Goal: Task Accomplishment & Management: Use online tool/utility

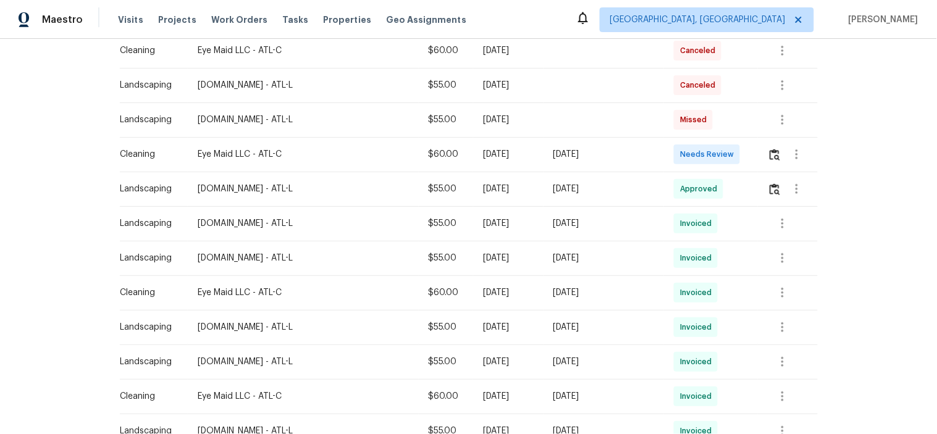
scroll to position [343, 0]
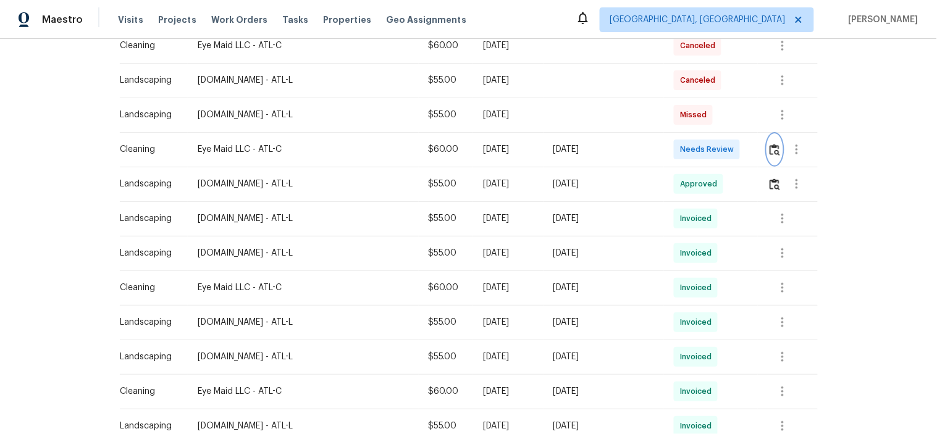
click at [769, 149] on img "button" at bounding box center [774, 150] width 10 height 12
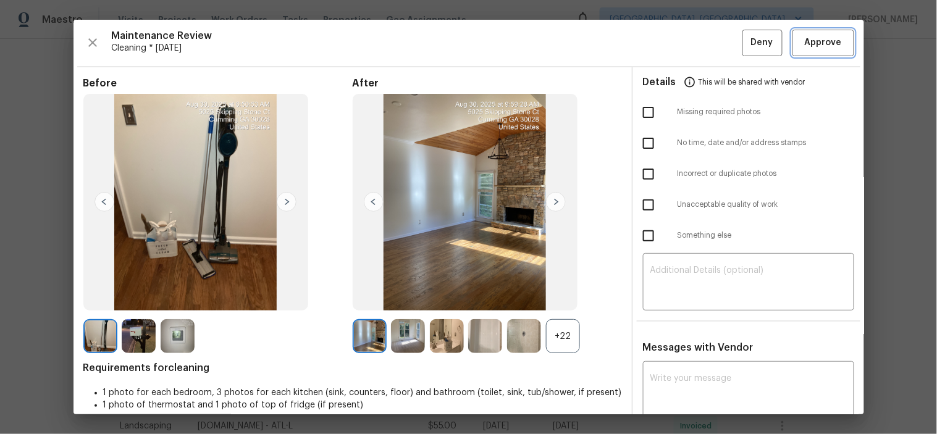
click at [805, 40] on span "Approve" at bounding box center [823, 42] width 37 height 15
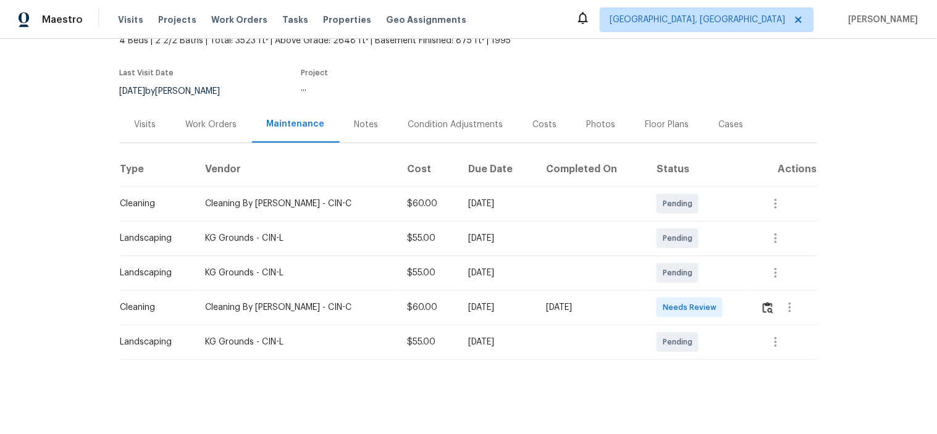
scroll to position [90, 0]
click at [775, 303] on div at bounding box center [790, 308] width 30 height 30
click at [763, 303] on img "button" at bounding box center [768, 308] width 10 height 12
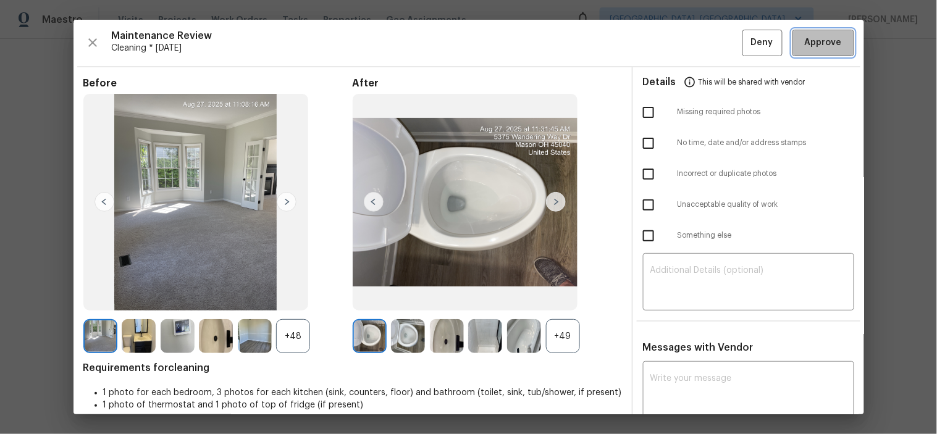
click at [811, 35] on span "Approve" at bounding box center [823, 42] width 37 height 15
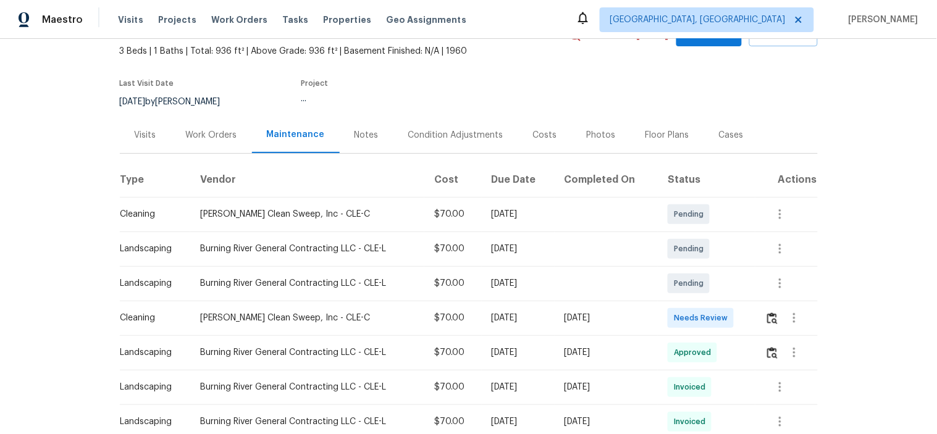
scroll to position [137, 0]
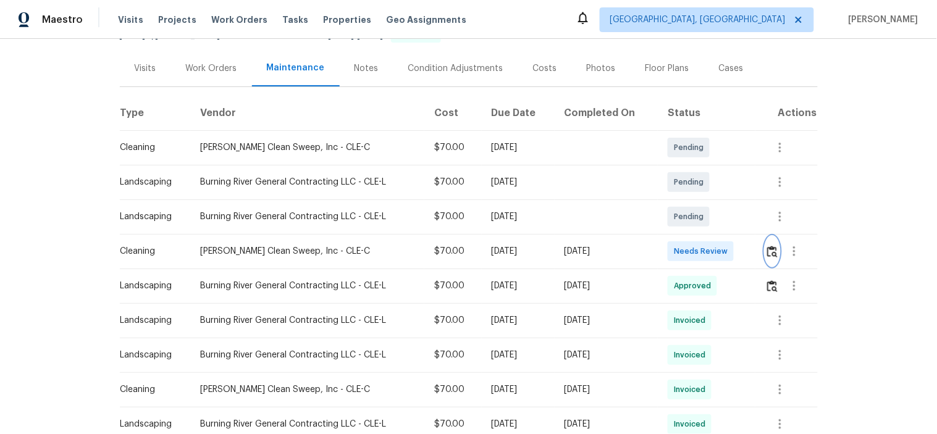
click at [769, 246] on img "button" at bounding box center [772, 252] width 10 height 12
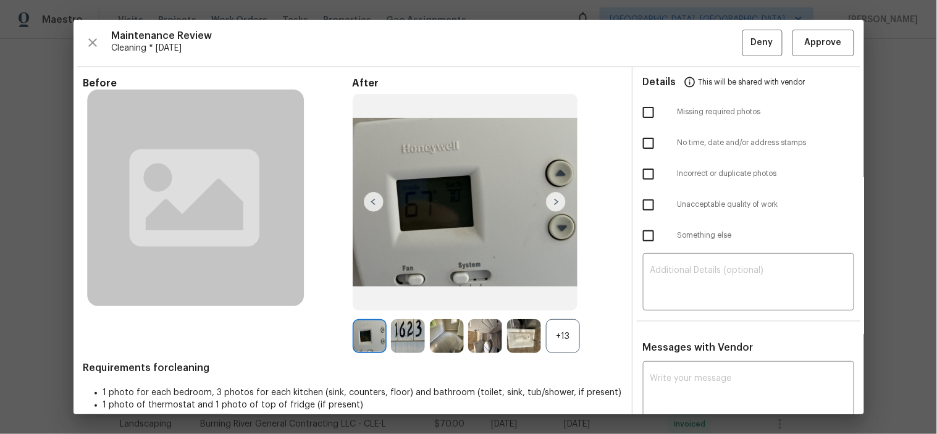
click at [640, 144] on input "checkbox" at bounding box center [648, 143] width 26 height 26
checkbox input "true"
click at [723, 278] on textarea at bounding box center [748, 283] width 196 height 35
paste textarea "Maintenance Audit Team: Hello! Unfortunately this cleaning visit completed on 0…"
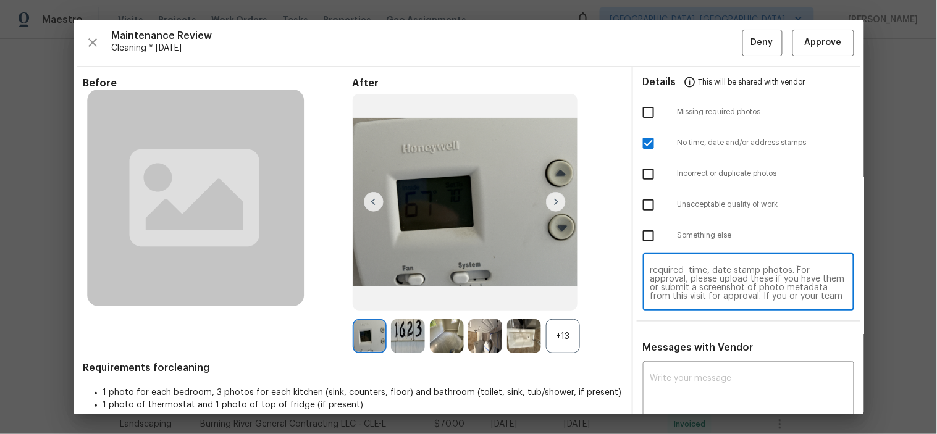
scroll to position [0, 0]
click at [713, 281] on textarea "Maintenance Audit Team: Hello! Unfortunately this cleaning visit completed on 0…" at bounding box center [748, 283] width 196 height 35
type textarea "Maintenance Audit Team: Hello! Unfortunately this cleaning visit completed on 0…"
click at [717, 374] on textarea at bounding box center [748, 391] width 196 height 35
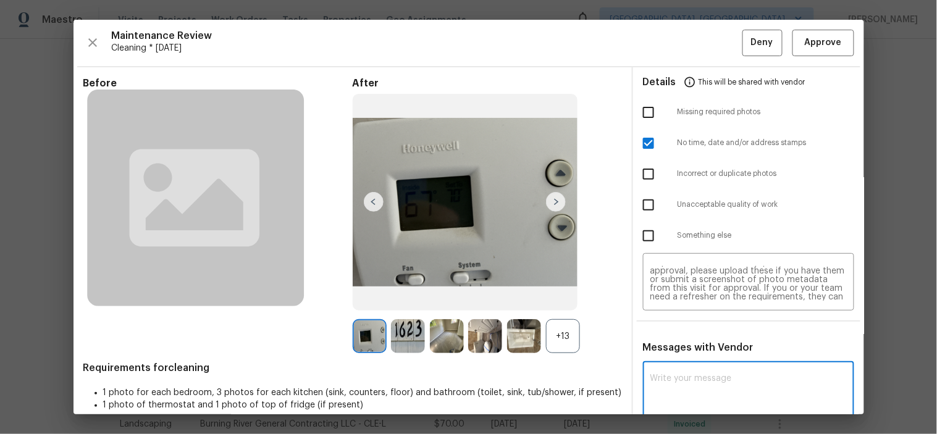
paste textarea "Maintenance Audit Team: Hello! Unfortunately this cleaning visit completed on 0…"
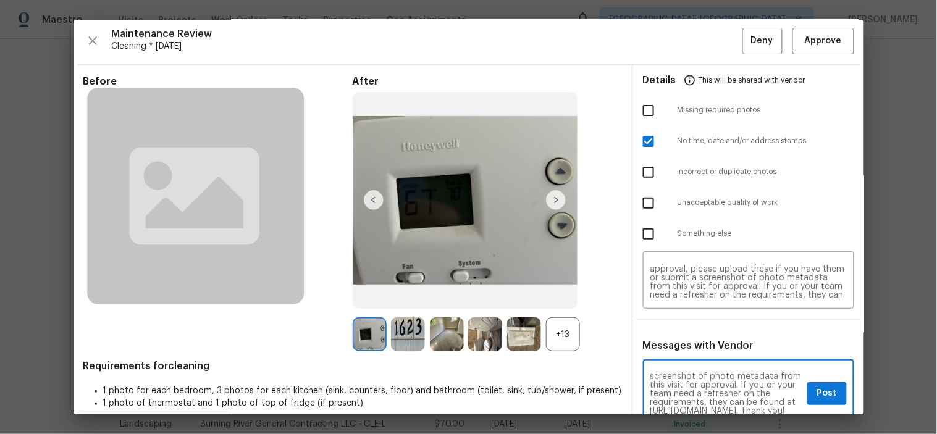
scroll to position [207, 0]
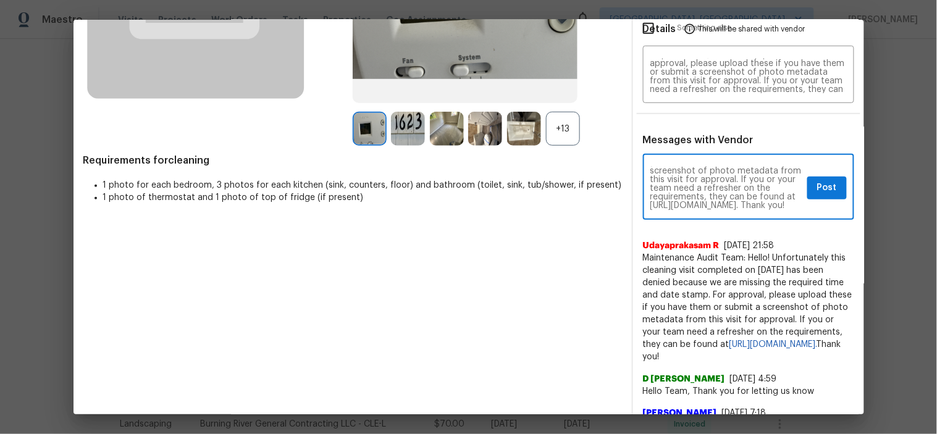
type textarea "Maintenance Audit Team: Hello! Unfortunately this cleaning visit completed on 0…"
click at [819, 182] on span "Post" at bounding box center [827, 187] width 20 height 15
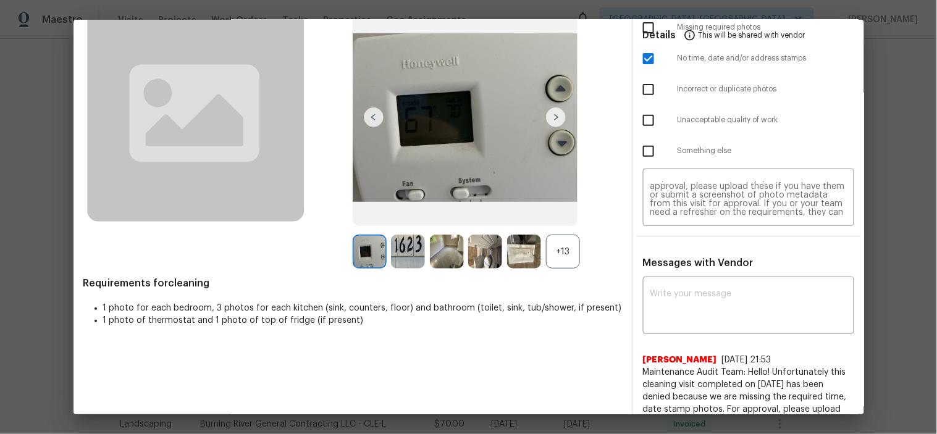
scroll to position [0, 0]
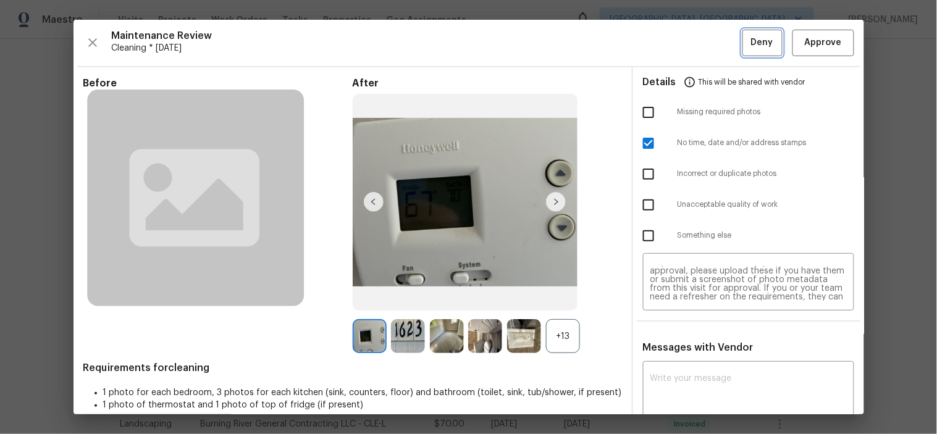
click at [742, 46] on button "Deny" at bounding box center [762, 43] width 40 height 27
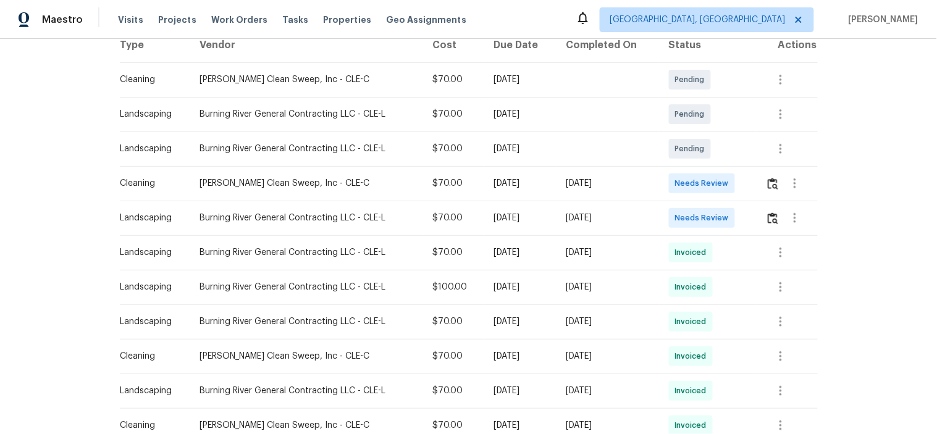
scroll to position [206, 0]
click at [776, 186] on img "button" at bounding box center [773, 183] width 10 height 12
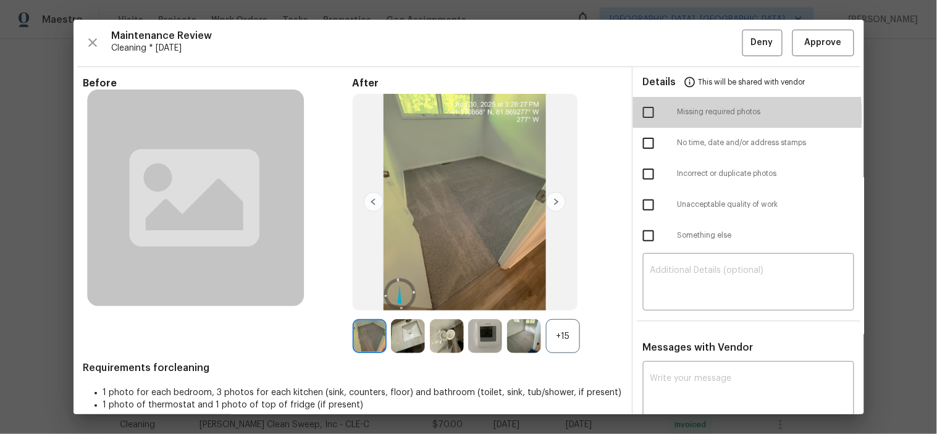
click at [638, 115] on input "checkbox" at bounding box center [648, 112] width 26 height 26
checkbox input "true"
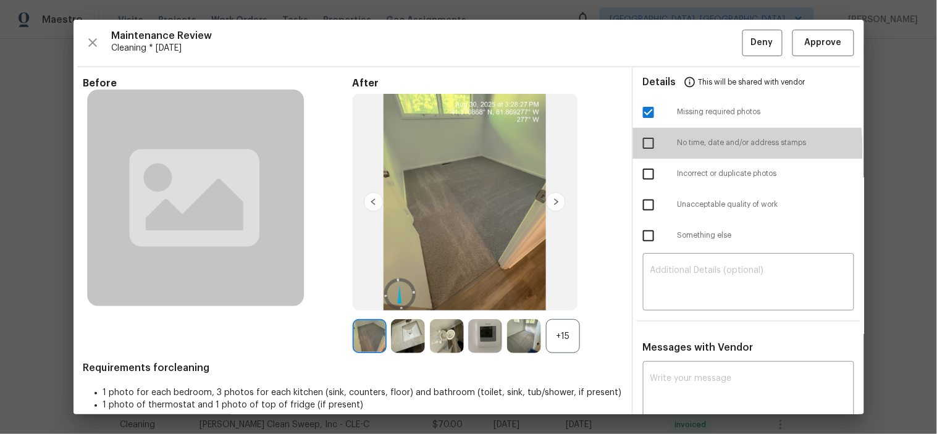
click at [645, 149] on input "checkbox" at bounding box center [648, 143] width 26 height 26
checkbox input "true"
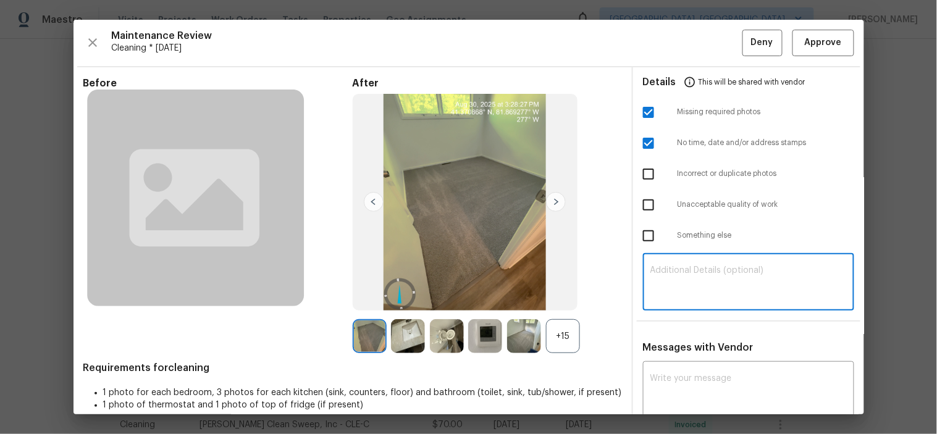
click at [702, 274] on textarea at bounding box center [748, 283] width 196 height 35
paste textarea "Maintenance Audit Team: Hello! Unfortunately this cleaning visit completed on 0…"
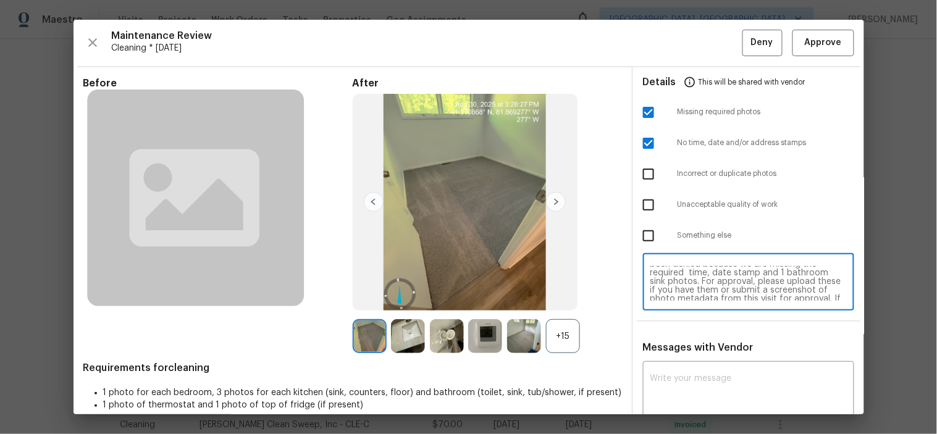
scroll to position [0, 0]
click at [716, 279] on textarea "Maintenance Audit Team: Hello! Unfortunately this cleaning visit completed on 0…" at bounding box center [748, 283] width 196 height 35
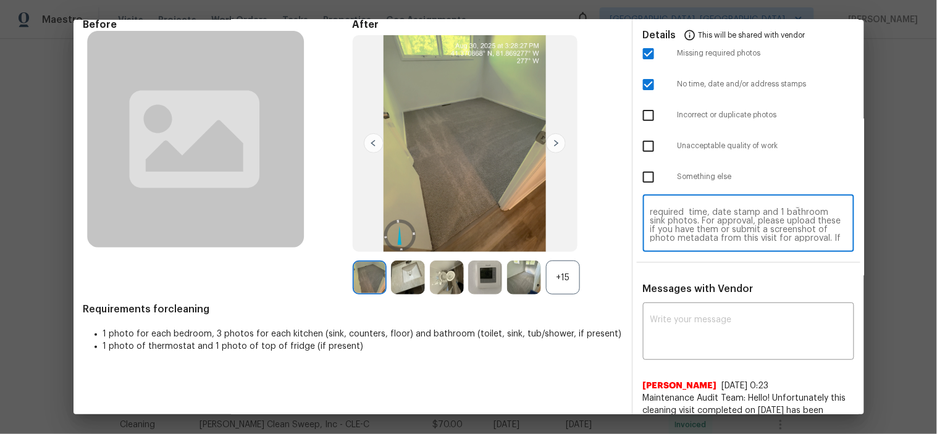
scroll to position [137, 0]
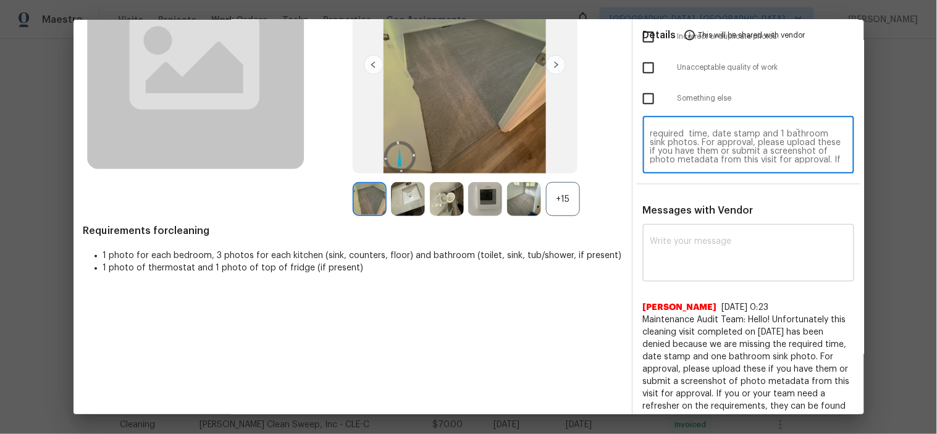
type textarea "Maintenance Audit Team: Hello! Unfortunately this cleaning visit completed on 0…"
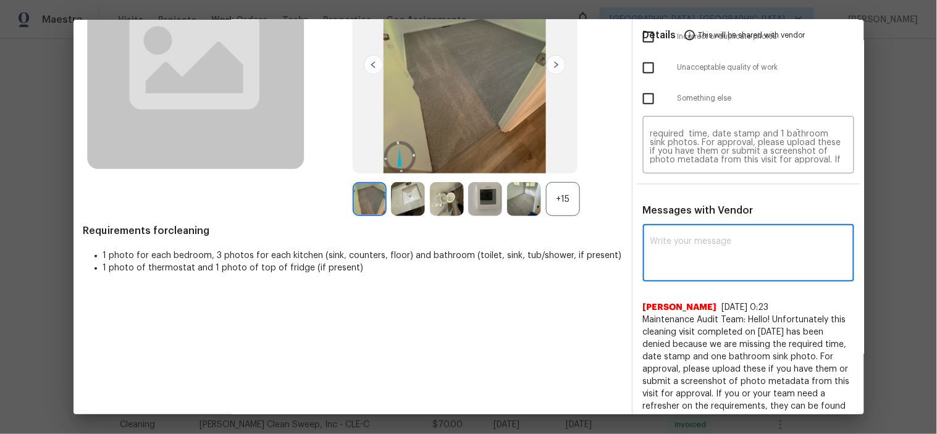
click at [688, 249] on textarea at bounding box center [748, 254] width 196 height 35
paste textarea "Maintenance Audit Team: Hello! Unfortunately this cleaning visit completed on 0…"
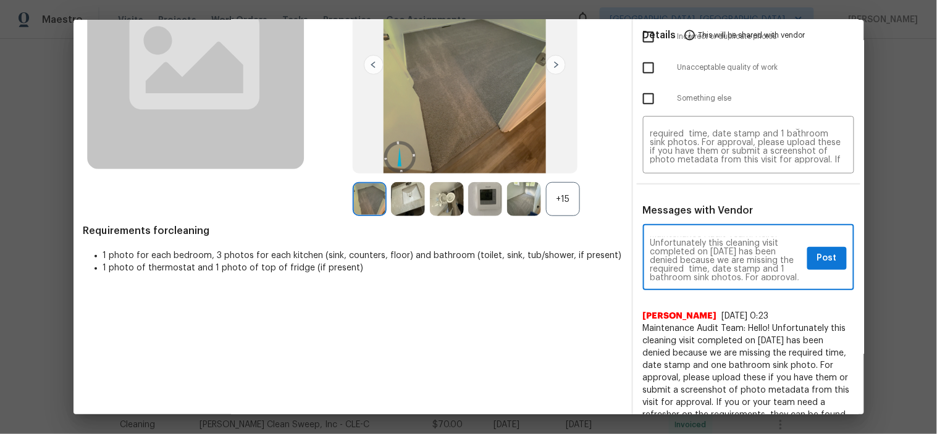
scroll to position [0, 0]
type textarea "Maintenance Audit Team: Hello! Unfortunately this cleaning visit completed on 0…"
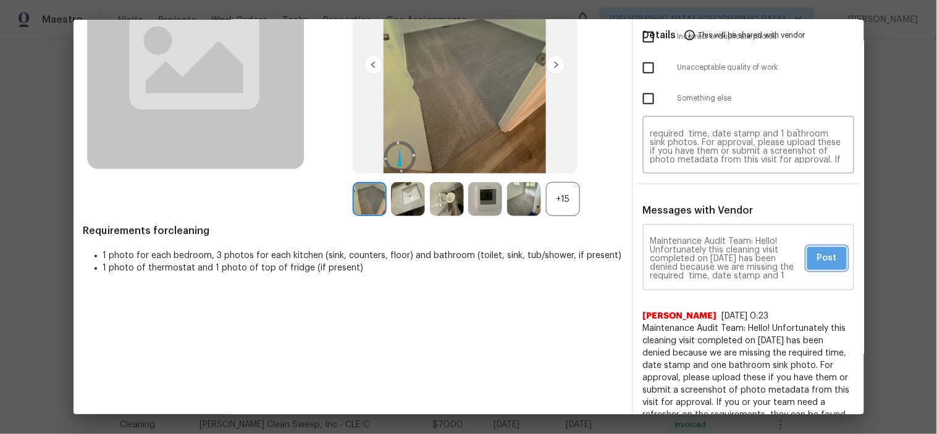
click at [817, 260] on span "Post" at bounding box center [827, 258] width 20 height 15
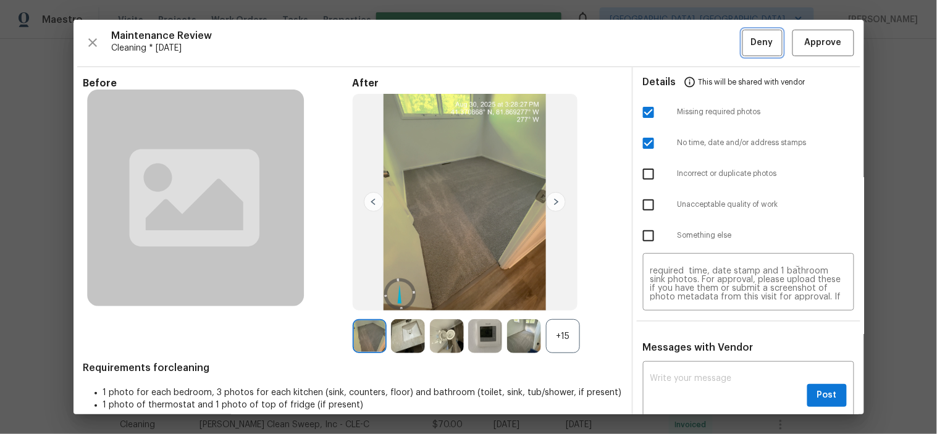
click at [751, 40] on span "Deny" at bounding box center [762, 42] width 22 height 15
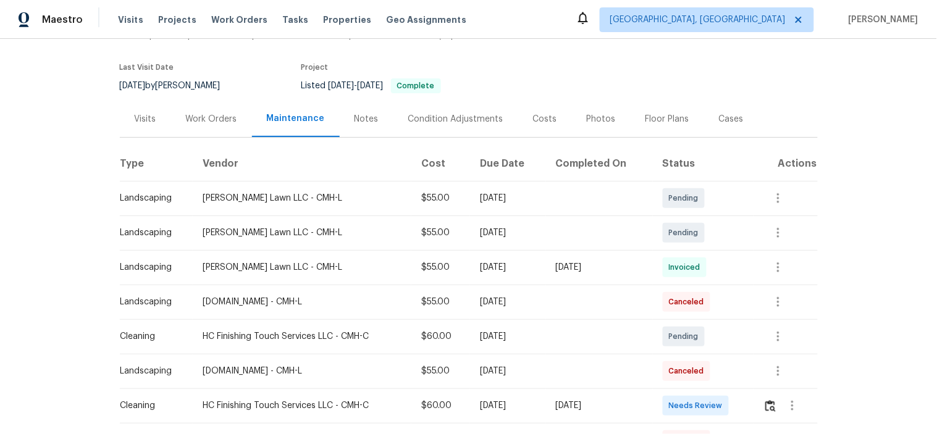
scroll to position [137, 0]
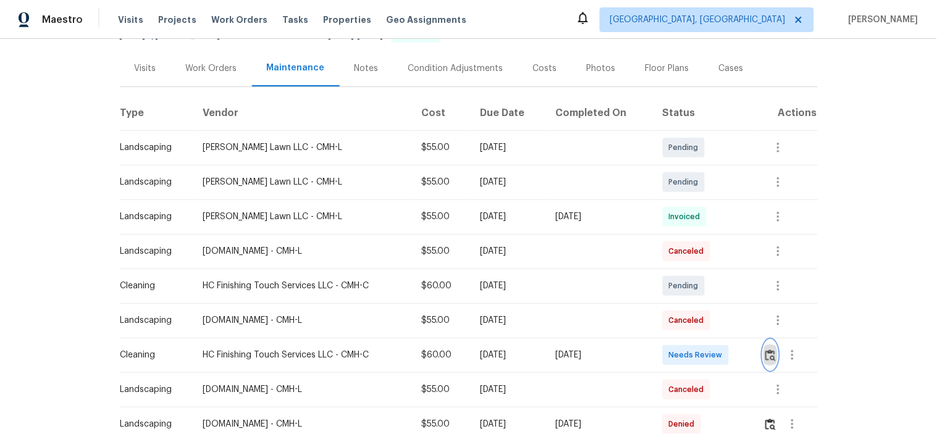
click at [770, 359] on img "button" at bounding box center [770, 355] width 10 height 12
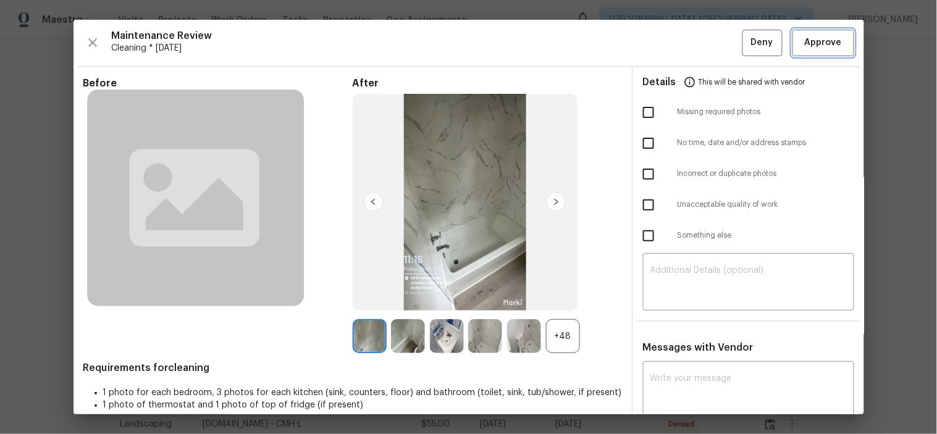
click at [811, 38] on span "Approve" at bounding box center [823, 42] width 37 height 15
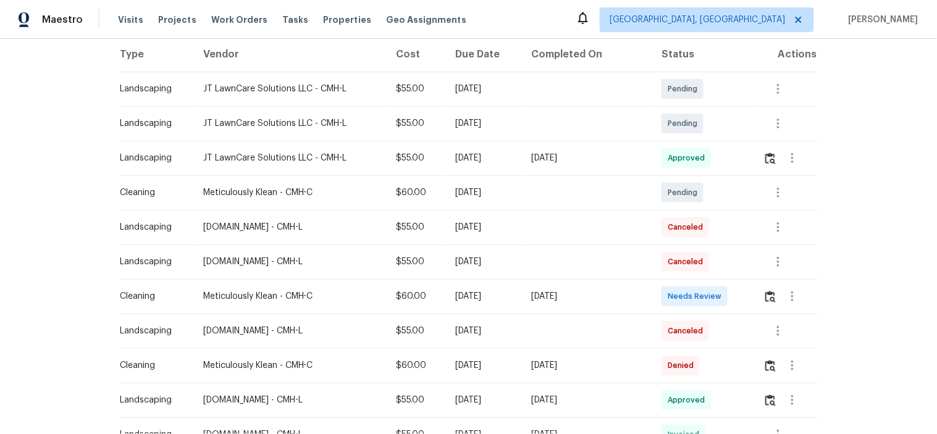
scroll to position [274, 0]
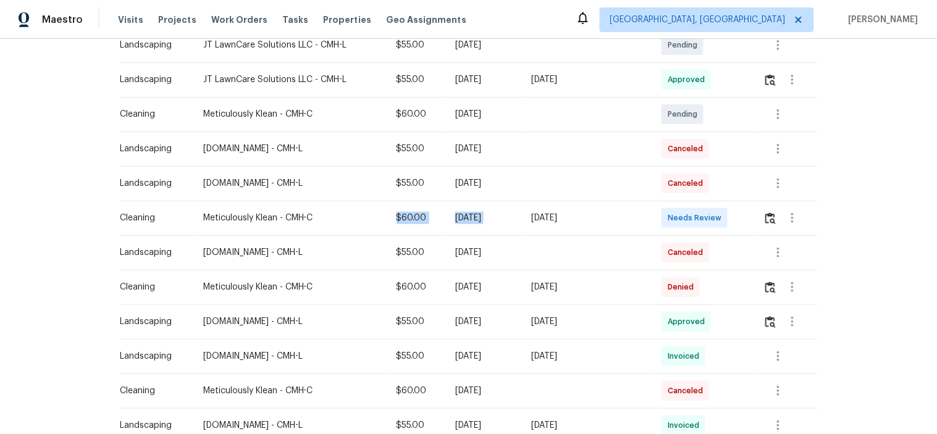
drag, startPoint x: 382, startPoint y: 207, endPoint x: 602, endPoint y: 208, distance: 220.4
click at [598, 207] on tr "Cleaning Meticulously Klean - CMH-C $60.00 Fri, Aug 29 2025 Sat, Aug 30 2025 Ne…" at bounding box center [469, 218] width 698 height 35
click at [616, 213] on div "[DATE]" at bounding box center [586, 218] width 111 height 12
click at [772, 219] on button "button" at bounding box center [770, 218] width 14 height 30
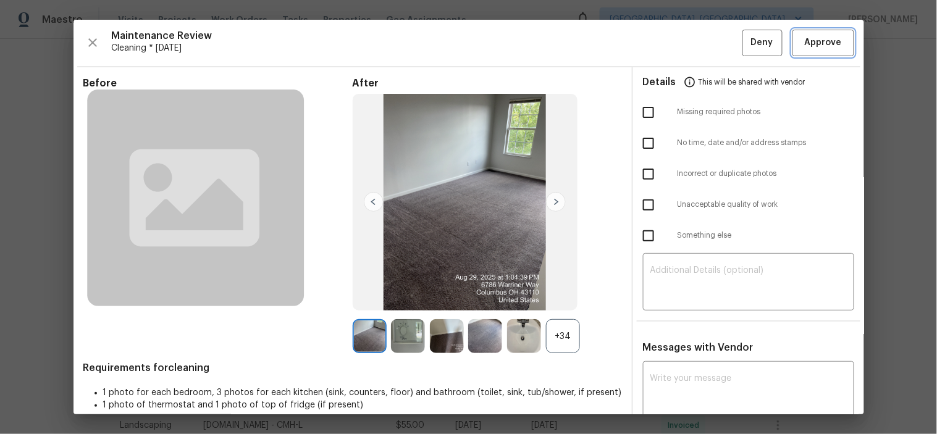
click at [819, 38] on span "Approve" at bounding box center [823, 42] width 37 height 15
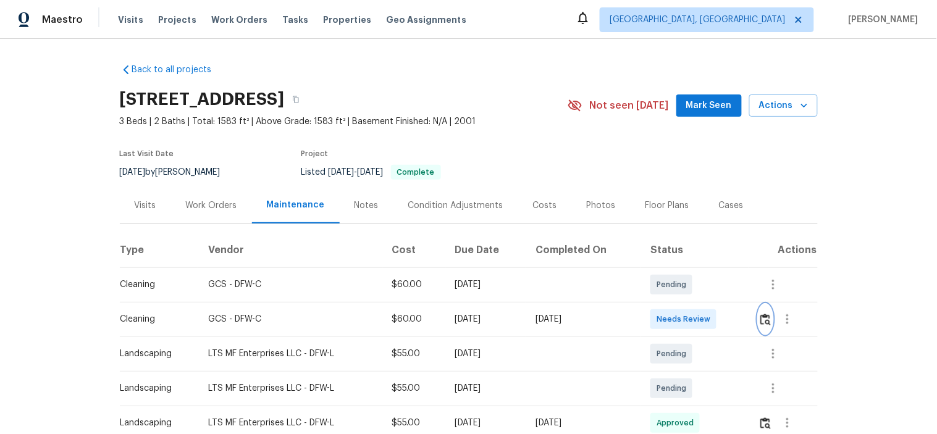
click at [763, 324] on img "button" at bounding box center [765, 320] width 10 height 12
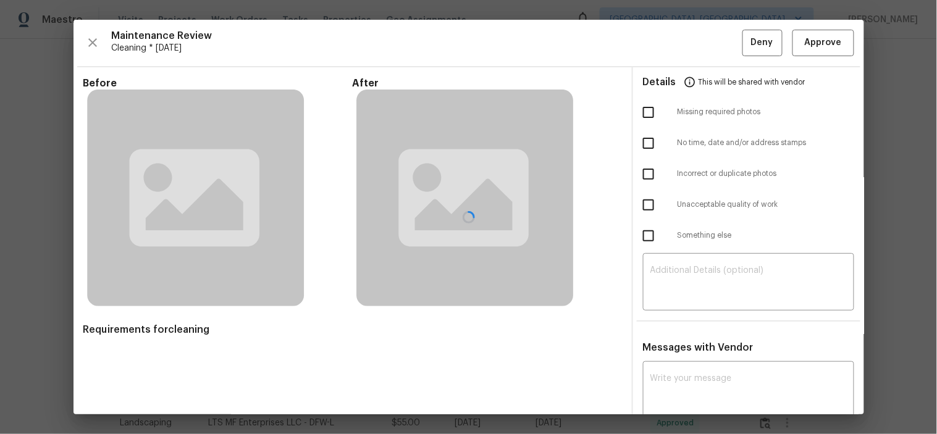
click at [801, 44] on div at bounding box center [468, 217] width 790 height 395
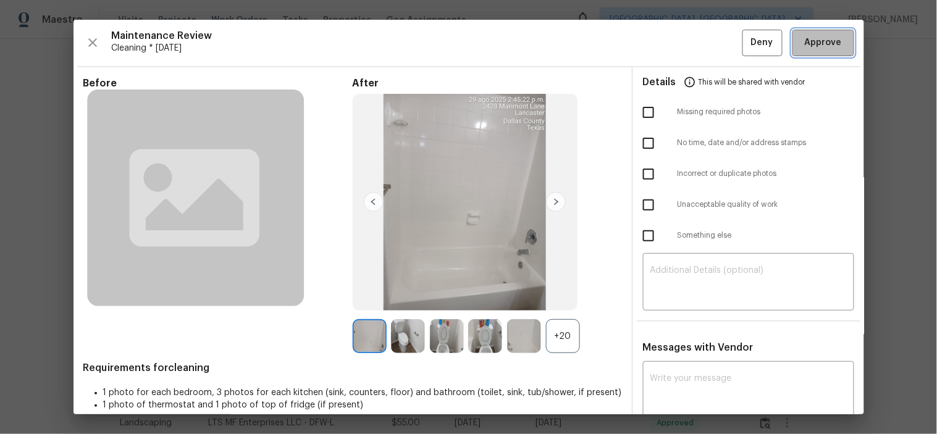
click at [813, 46] on span "Approve" at bounding box center [823, 42] width 37 height 15
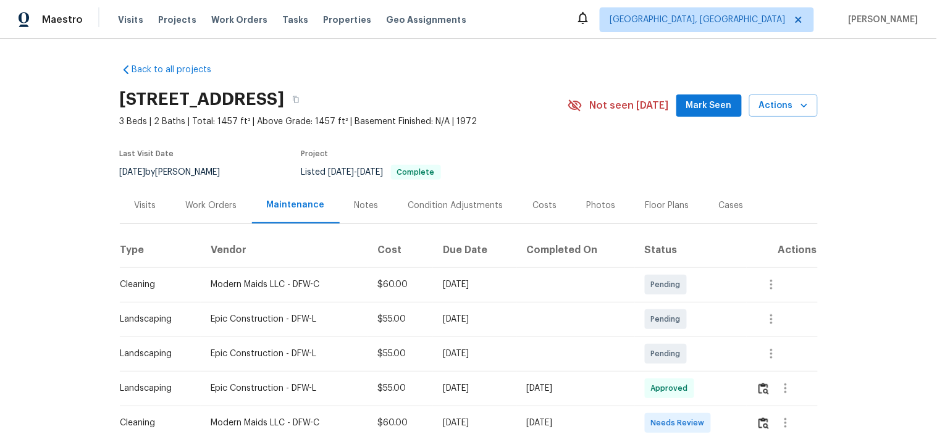
scroll to position [69, 0]
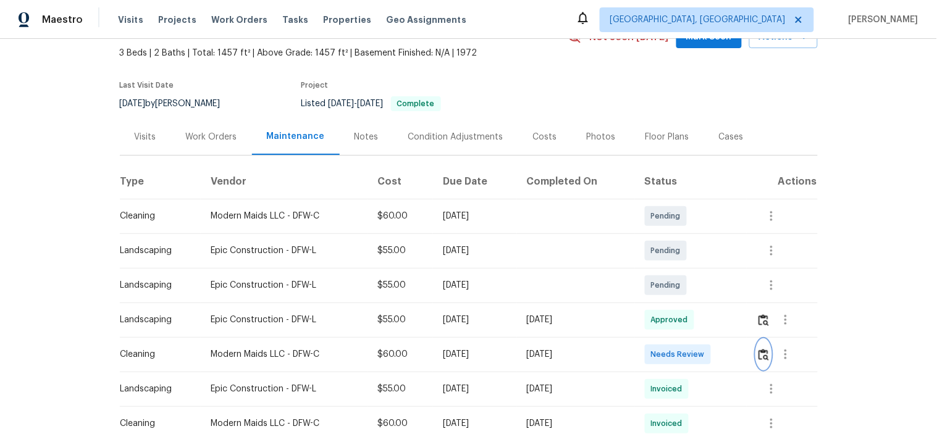
click at [768, 352] on button "button" at bounding box center [763, 355] width 14 height 30
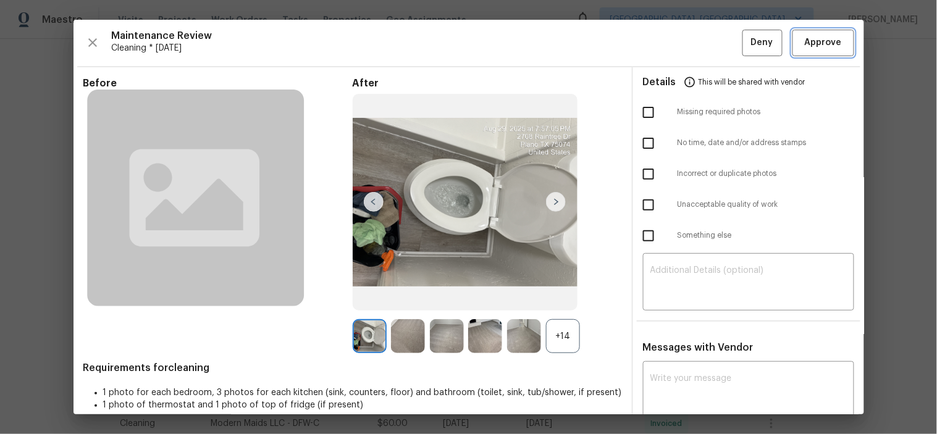
click at [805, 42] on span "Approve" at bounding box center [823, 42] width 37 height 15
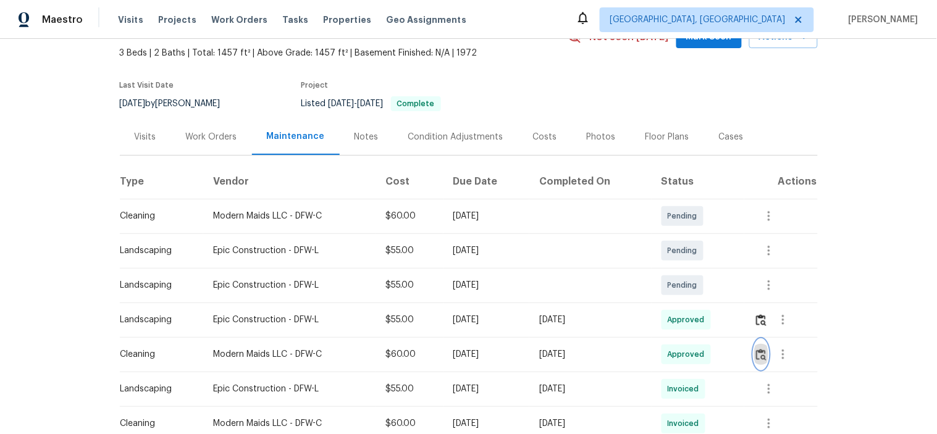
click at [766, 351] on button "button" at bounding box center [761, 355] width 14 height 30
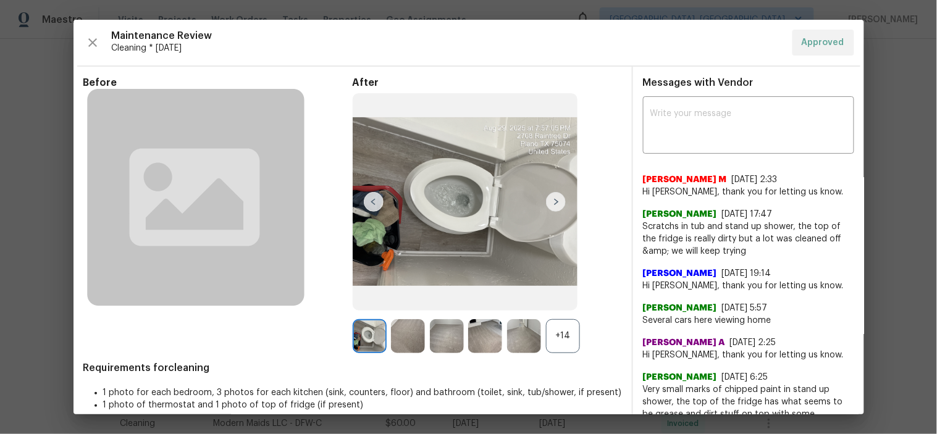
click at [554, 335] on div "+14" at bounding box center [563, 336] width 34 height 34
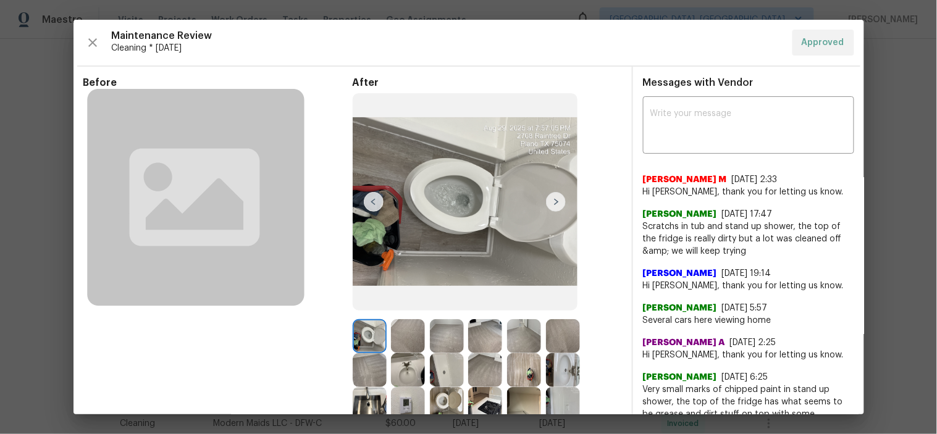
scroll to position [115, 0]
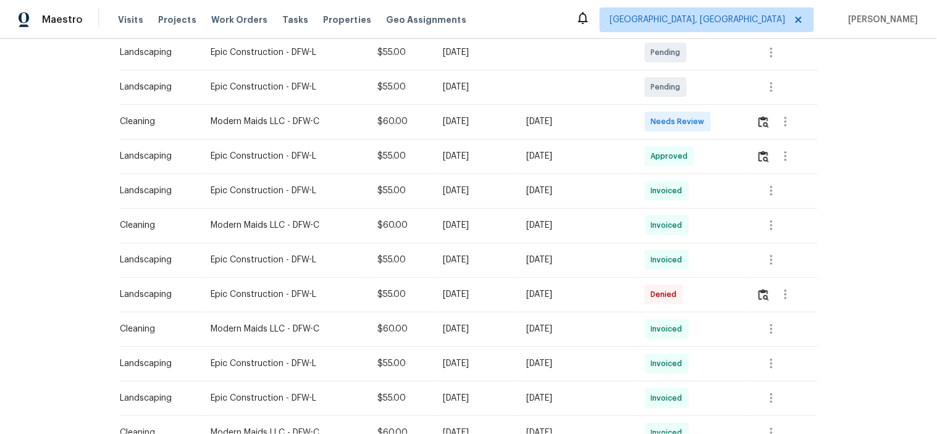
scroll to position [274, 0]
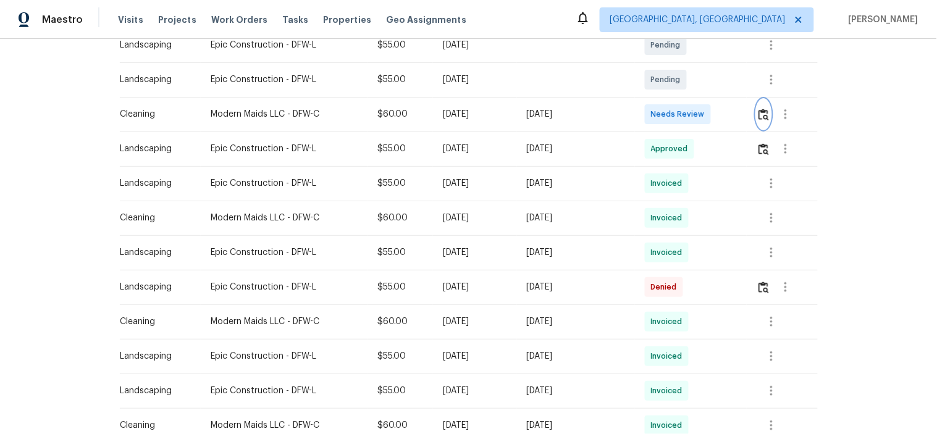
click at [766, 117] on img "button" at bounding box center [763, 115] width 10 height 12
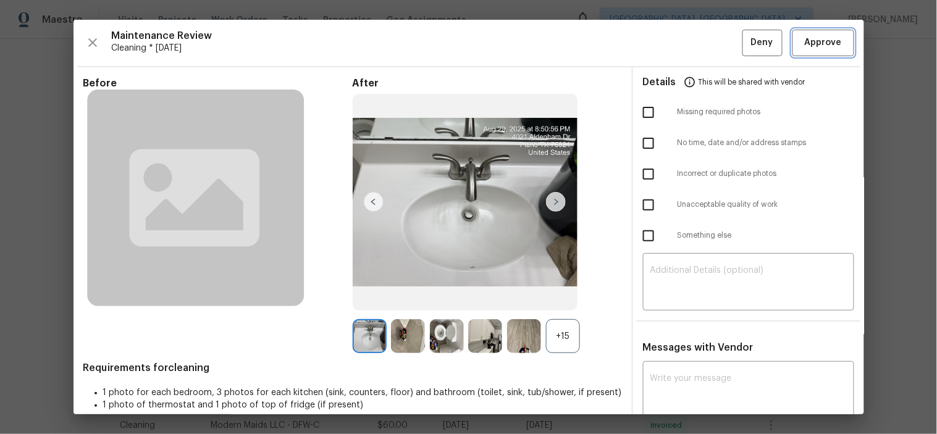
click at [832, 44] on span "Approve" at bounding box center [823, 42] width 42 height 15
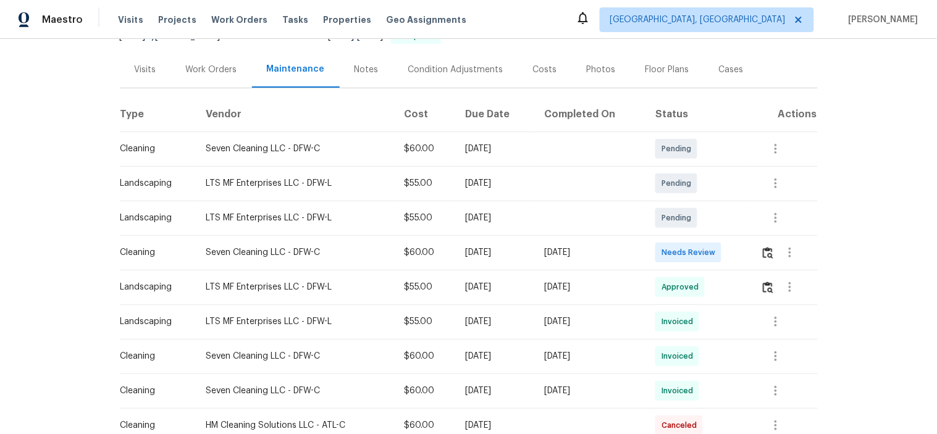
scroll to position [137, 0]
click at [766, 256] on img "button" at bounding box center [768, 252] width 10 height 12
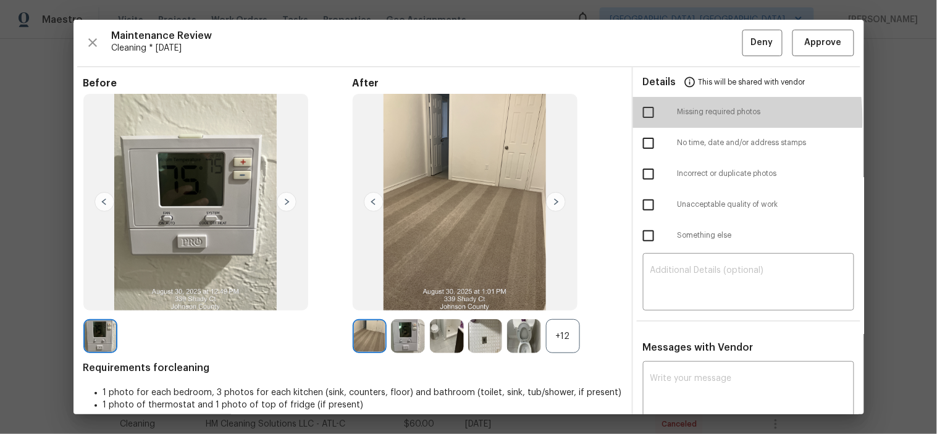
click at [647, 120] on input "checkbox" at bounding box center [648, 112] width 26 height 26
checkbox input "true"
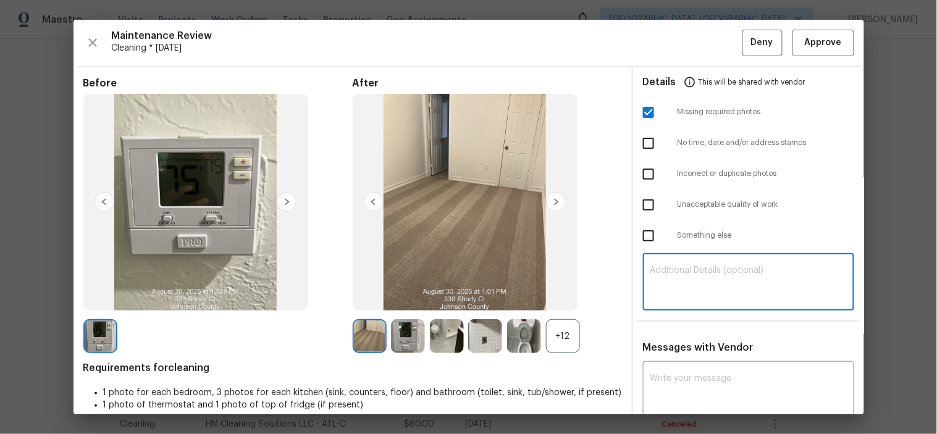
click at [687, 280] on textarea at bounding box center [748, 283] width 196 height 35
paste textarea "Maintenance Audit Team: Hello! Unfortunately, this cleaning visit completed on …"
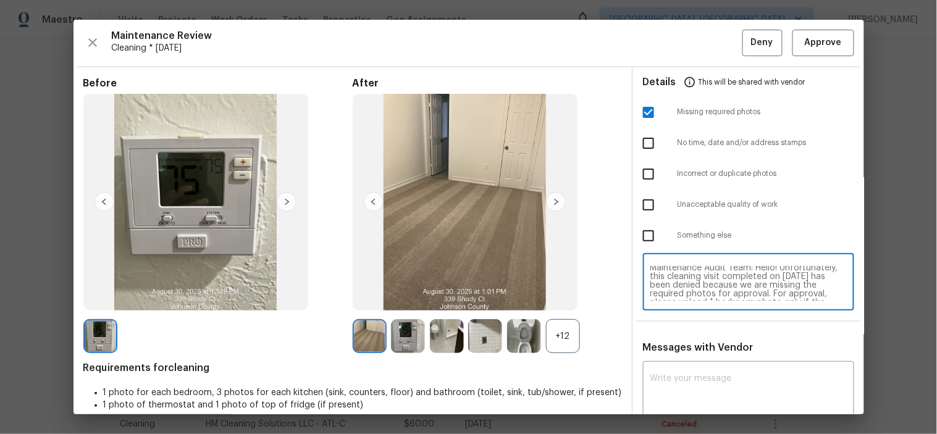
scroll to position [0, 0]
click at [731, 269] on textarea "Maintenance Audit Team: Hello! Unfortunately, this cleaning visit completed on …" at bounding box center [748, 283] width 196 height 35
type textarea "Maintenance Audit Team: Hello! Unfortunately, this cleaning visit completed on …"
click at [743, 366] on div "x ​" at bounding box center [748, 391] width 211 height 54
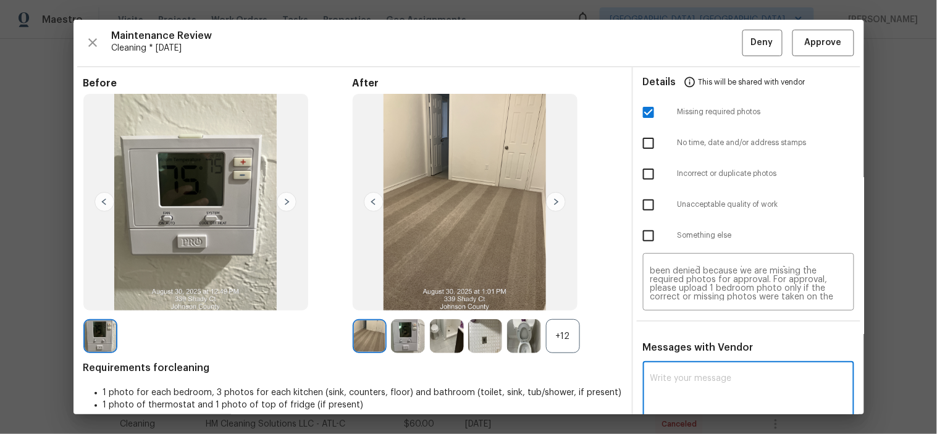
paste textarea "Maintenance Audit Team: Hello! Unfortunately, this cleaning visit completed on …"
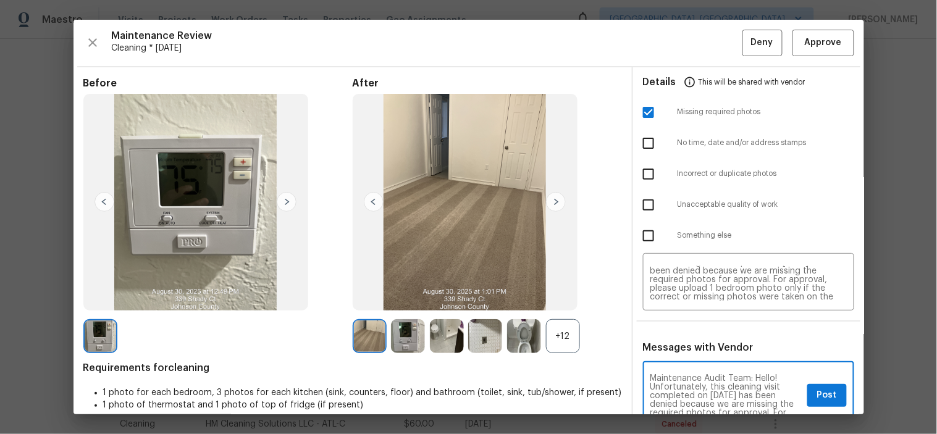
scroll to position [2, 0]
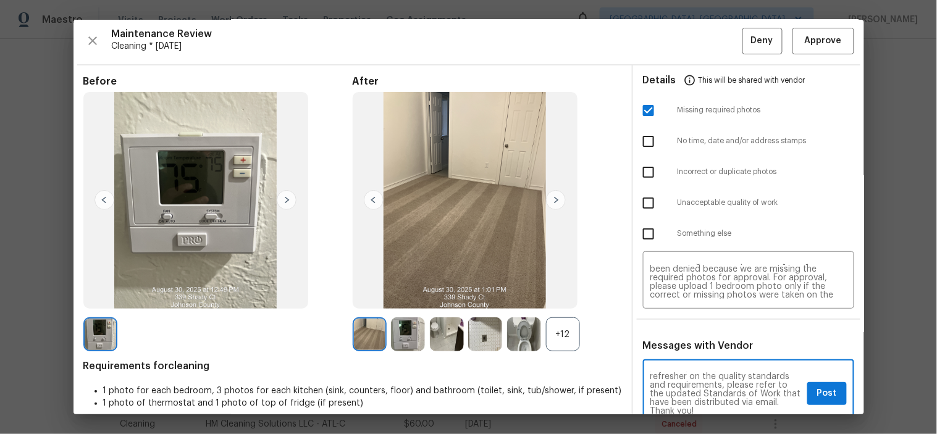
type textarea "Maintenance Audit Team: Hello! Unfortunately, this cleaning visit completed on …"
click at [817, 390] on span "Post" at bounding box center [827, 393] width 20 height 15
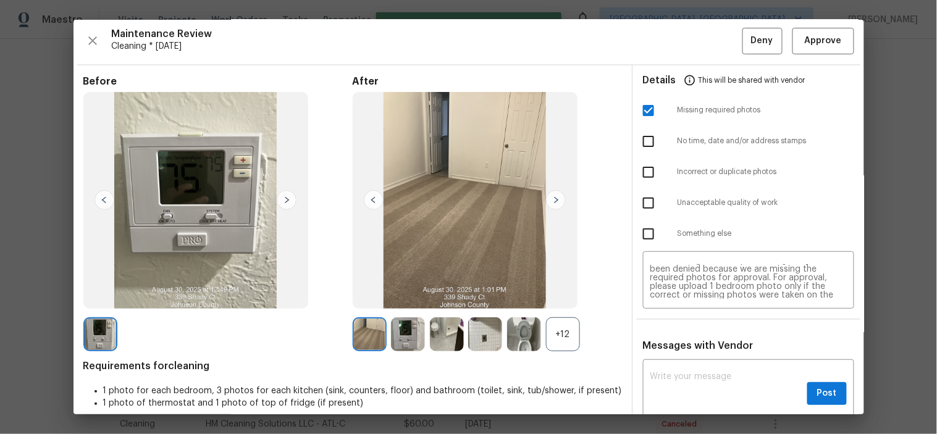
scroll to position [0, 0]
click at [751, 47] on span "Deny" at bounding box center [762, 40] width 22 height 15
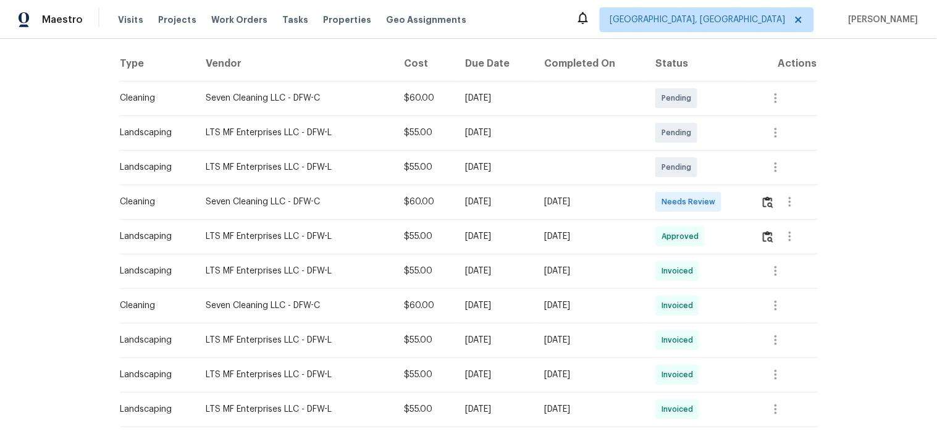
scroll to position [206, 0]
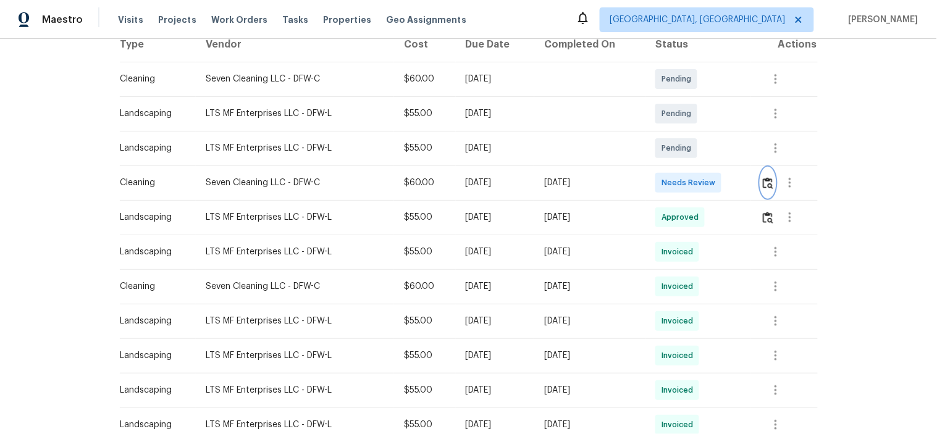
click at [767, 183] on img "button" at bounding box center [768, 183] width 10 height 12
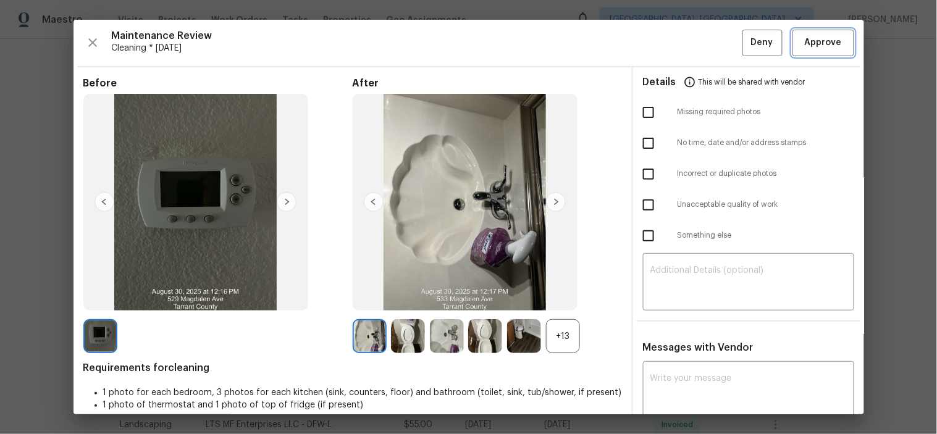
click at [802, 46] on span "Approve" at bounding box center [823, 42] width 42 height 15
